Goal: Contribute content: Add original content to the website for others to see

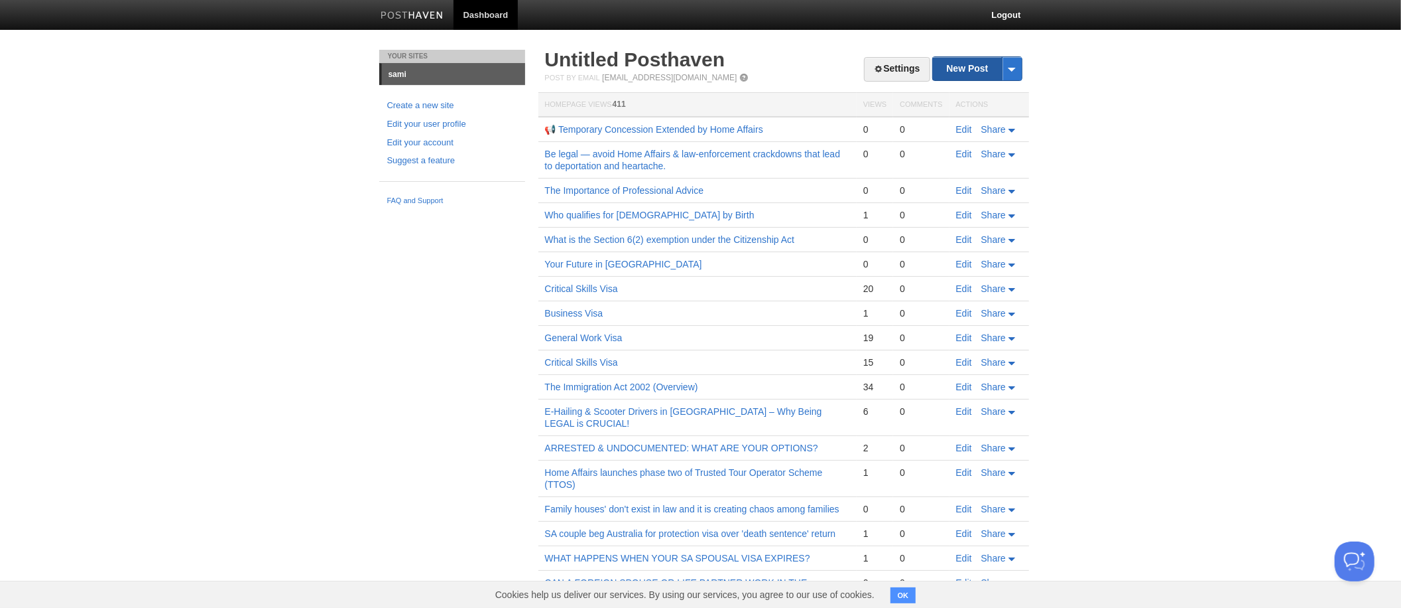
click at [968, 70] on link "New Post" at bounding box center [977, 68] width 88 height 23
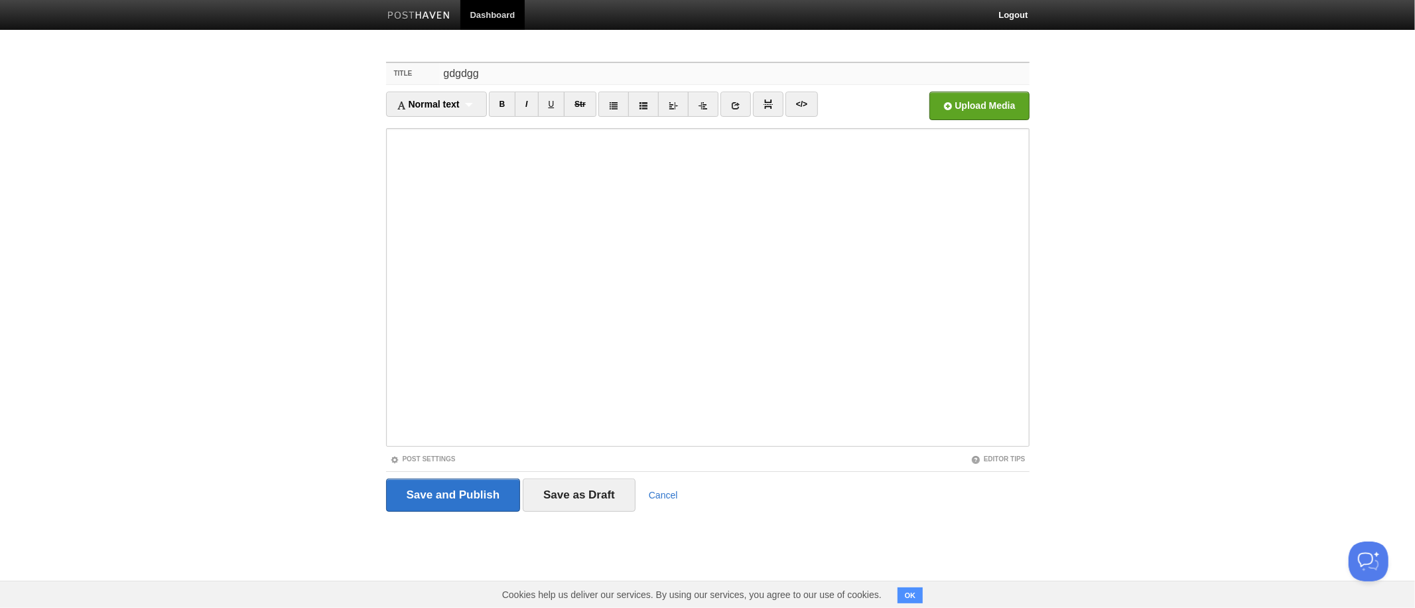
type input "gdgdgg"
click at [76, 76] on input "file" at bounding box center [578, 110] width 1004 height 68
click at [533, 80] on input "vsbd" at bounding box center [734, 73] width 590 height 21
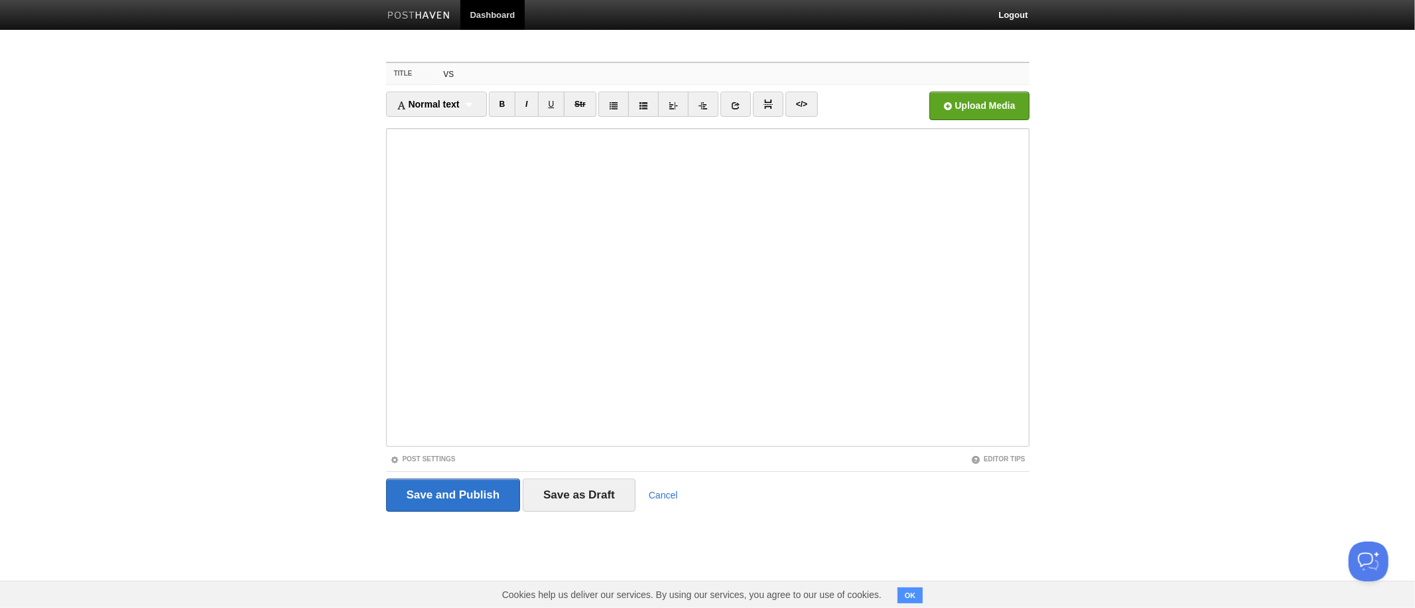
type input "v"
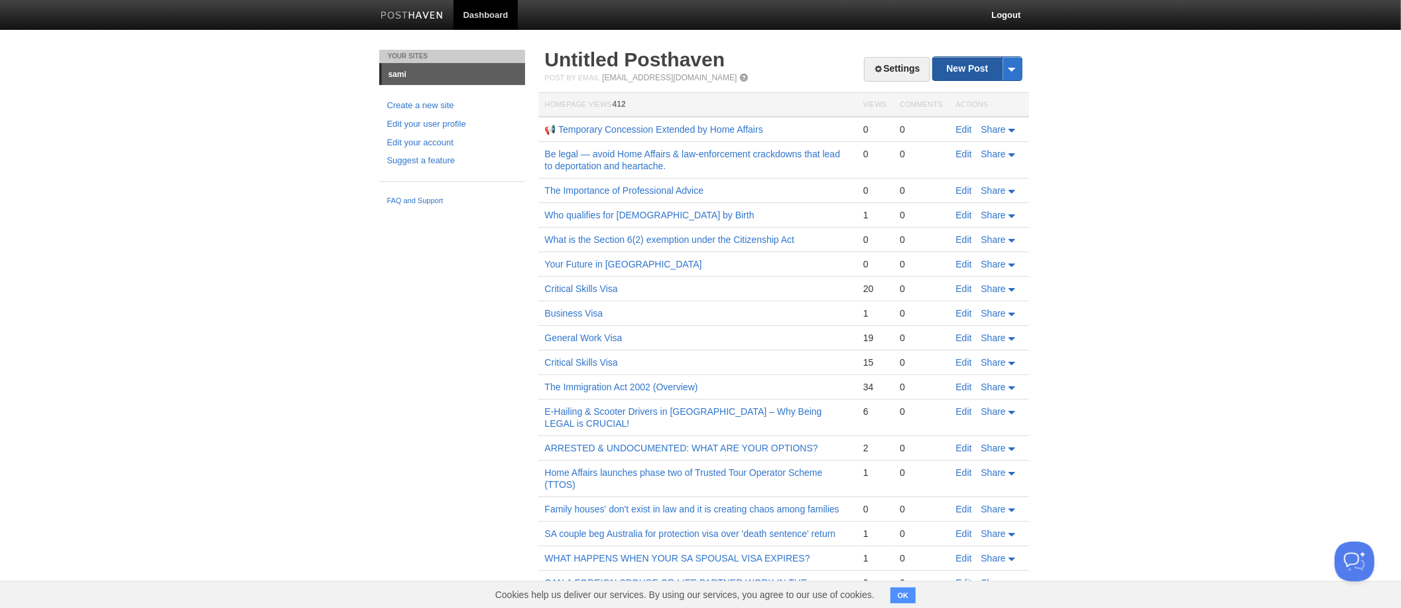
click at [978, 69] on link "New Post" at bounding box center [977, 68] width 88 height 23
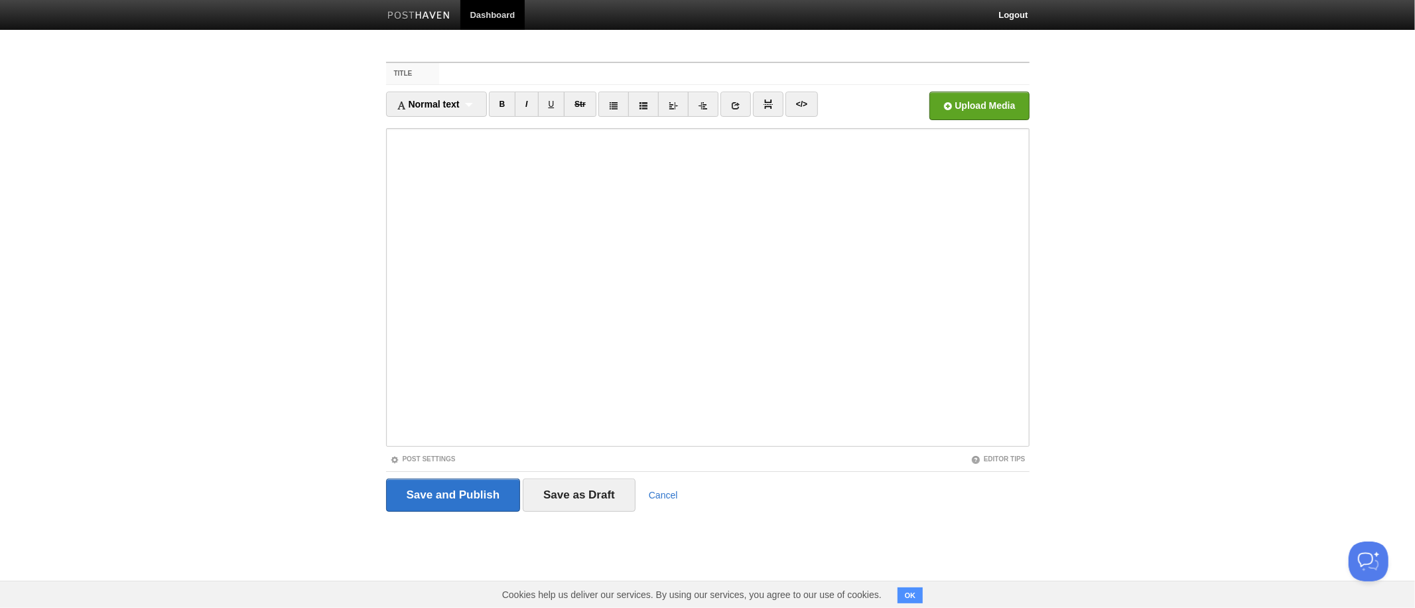
click at [734, 74] on input "Title" at bounding box center [734, 73] width 590 height 21
type input "articleTitle"
click at [76, 76] on input "file" at bounding box center [578, 110] width 1004 height 68
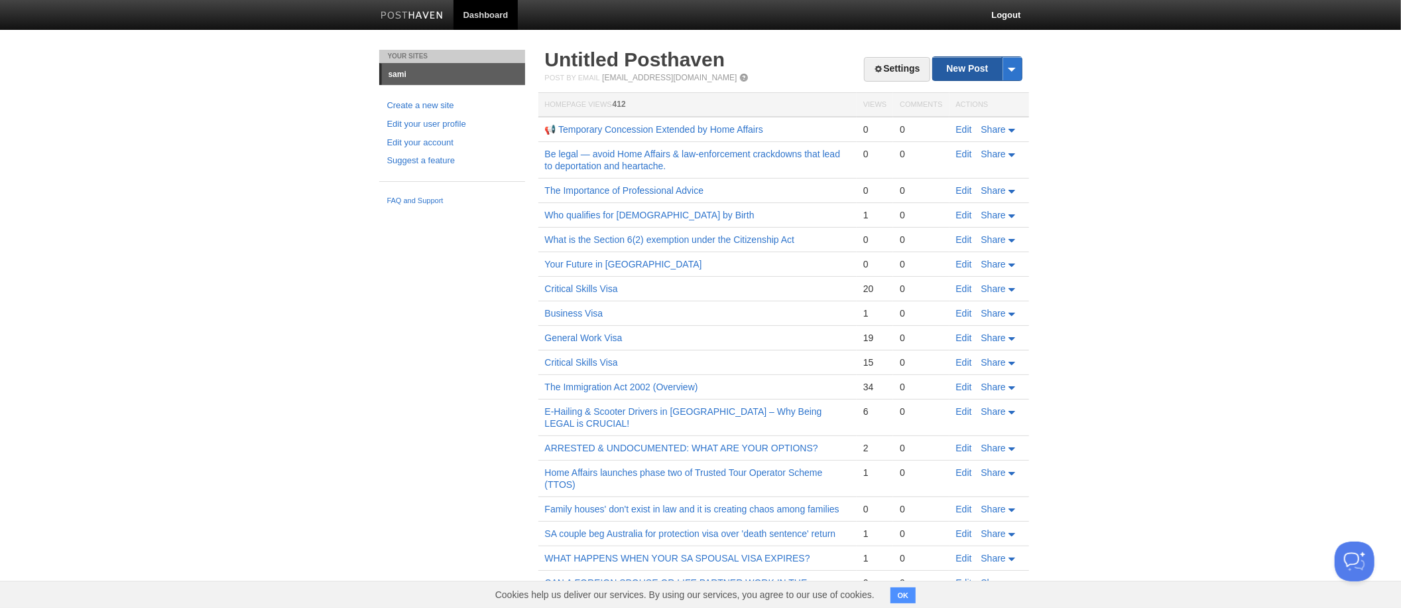
click at [978, 69] on link "New Post" at bounding box center [977, 68] width 88 height 23
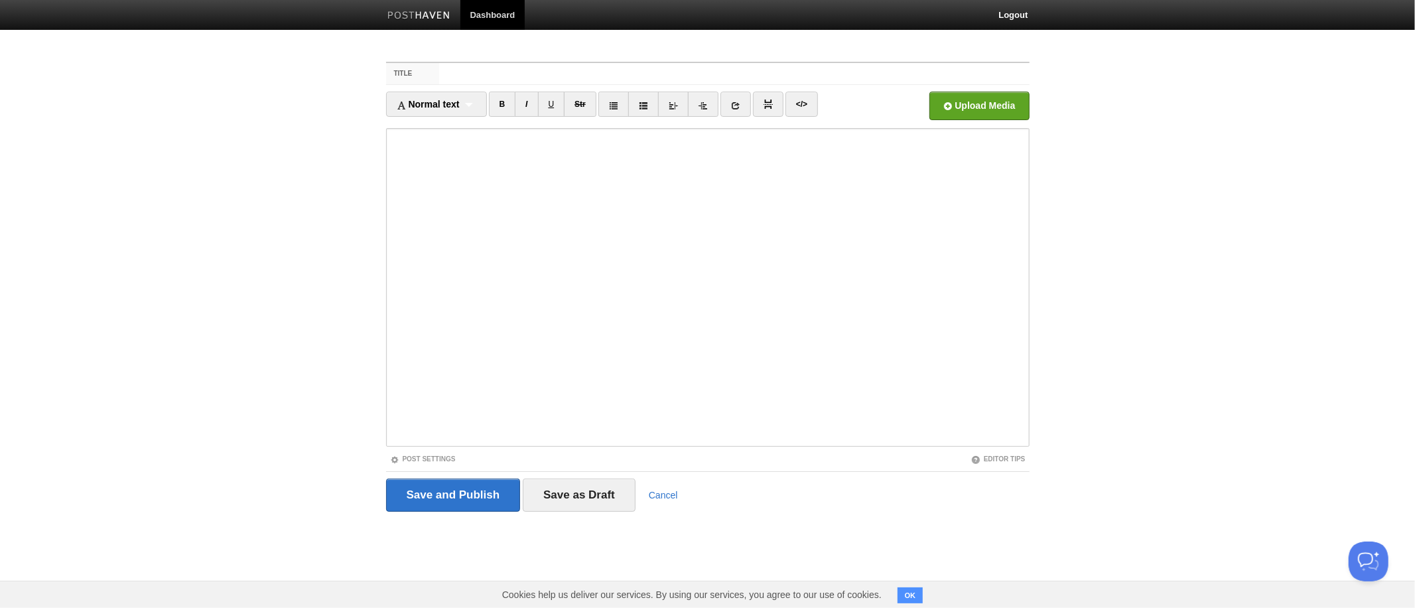
click at [734, 74] on input "Title" at bounding box center [734, 73] width 590 height 21
type input "articleTitle"
click at [76, 76] on input "file" at bounding box center [578, 110] width 1004 height 68
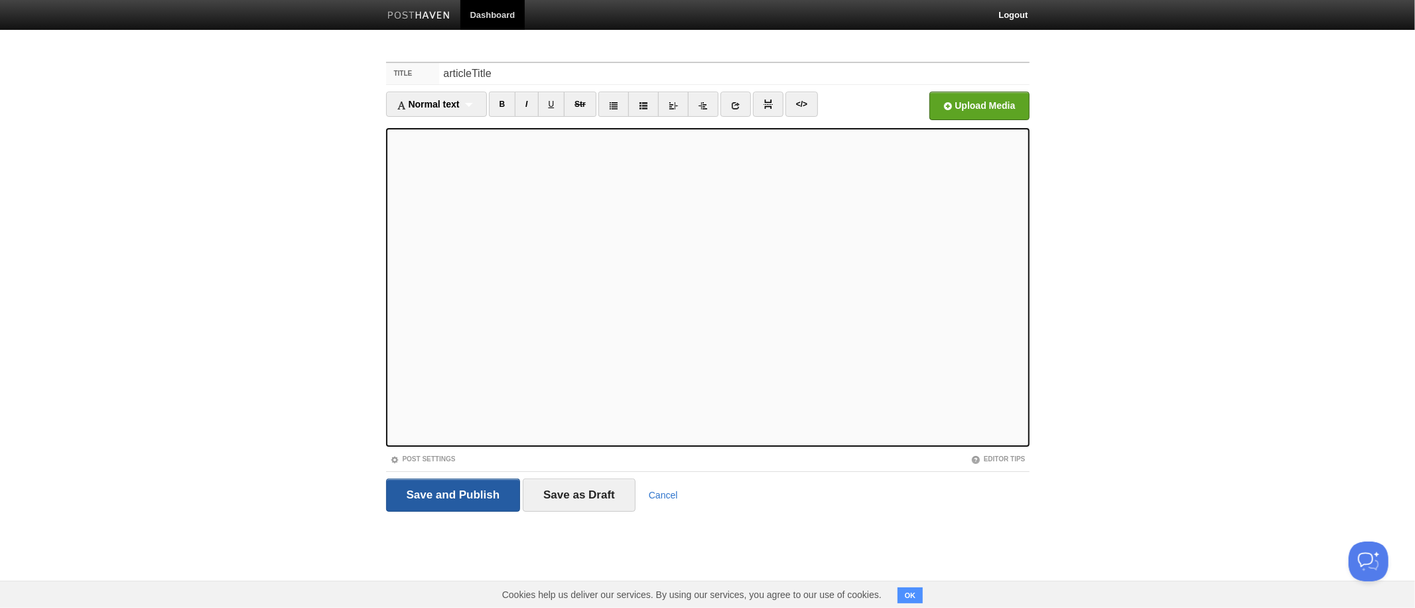
click at [472, 499] on input "Save and Publish" at bounding box center [453, 494] width 135 height 33
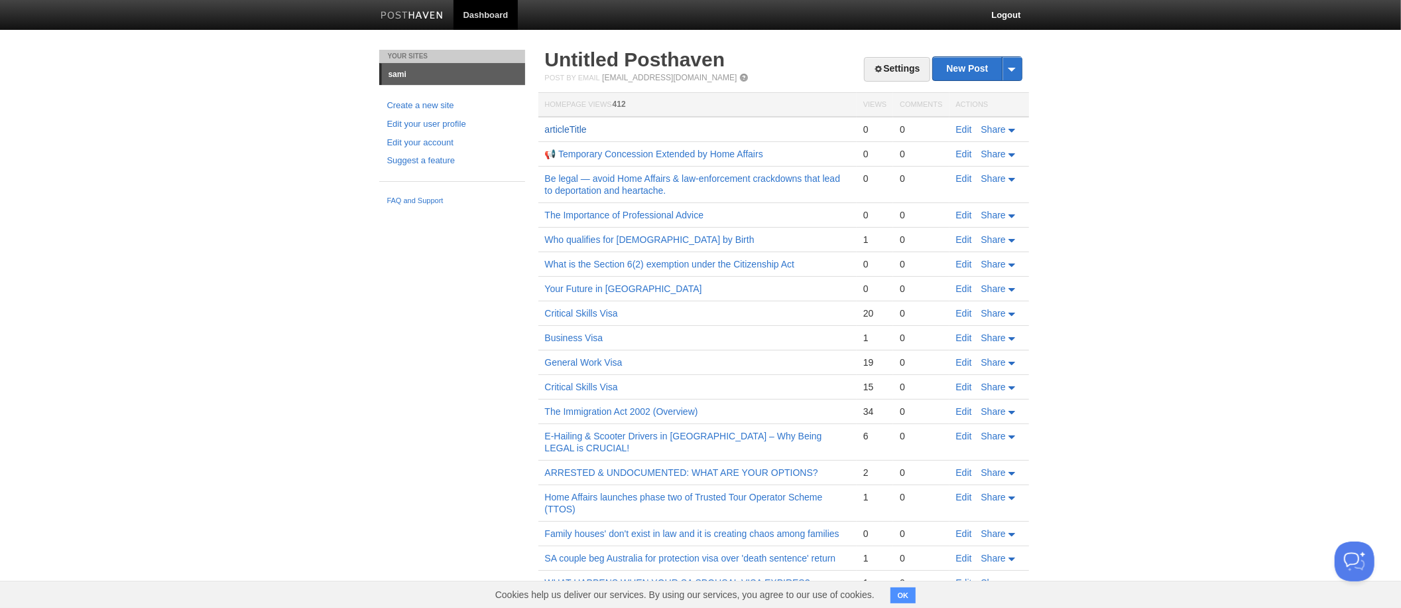
click at [545, 124] on link "articleTitle" at bounding box center [566, 129] width 42 height 11
